Goal: Task Accomplishment & Management: Use online tool/utility

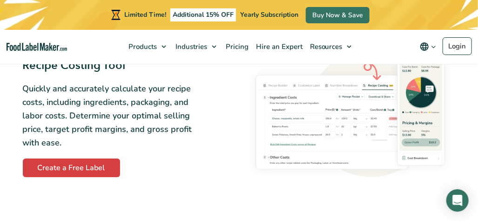
scroll to position [1266, 0]
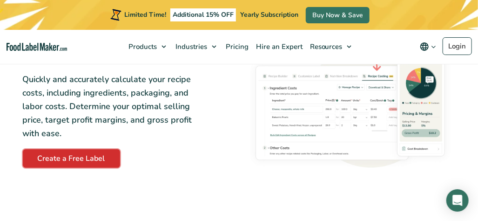
click at [67, 156] on link "Create a Free Label" at bounding box center [71, 158] width 97 height 19
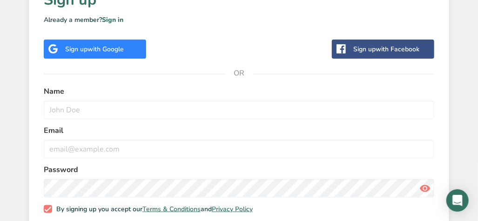
scroll to position [309, 0]
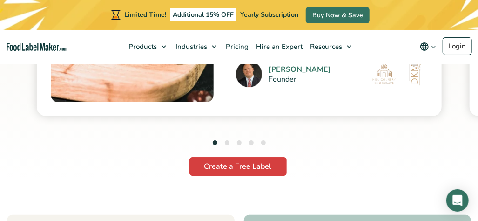
scroll to position [2505, 0]
